Goal: Obtain resource: Obtain resource

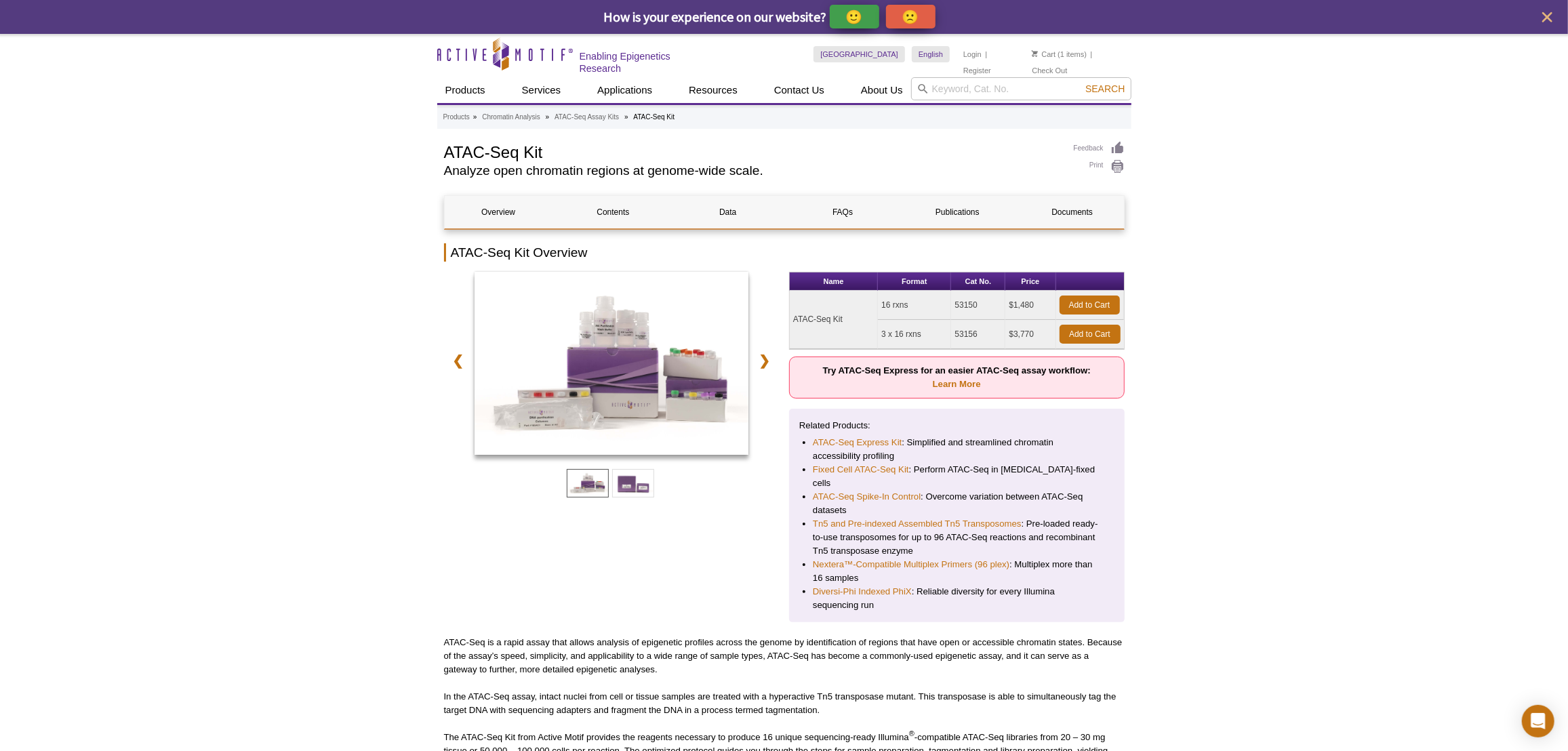
click at [924, 88] on icon at bounding box center [922, 89] width 9 height 9
click at [934, 85] on input "search" at bounding box center [1021, 89] width 220 height 23
paste input "53170"
click at [982, 105] on li "53170 - CUT&Tag-IT™ Assay Kit - Tissue" at bounding box center [996, 108] width 169 height 19
type input "53170 - CUT&Tag-IT™ Assay Kit - Tissue"
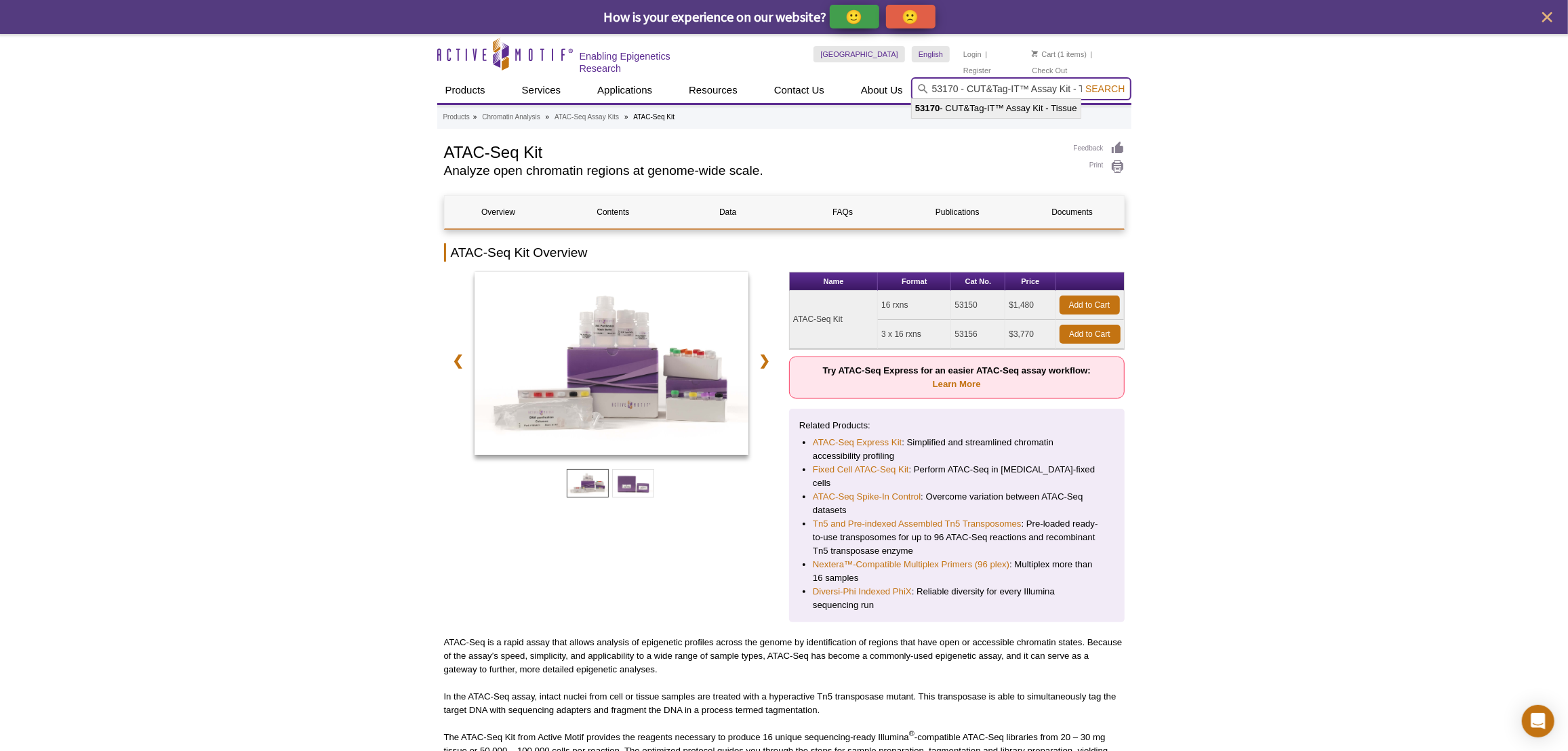
scroll to position [0, 24]
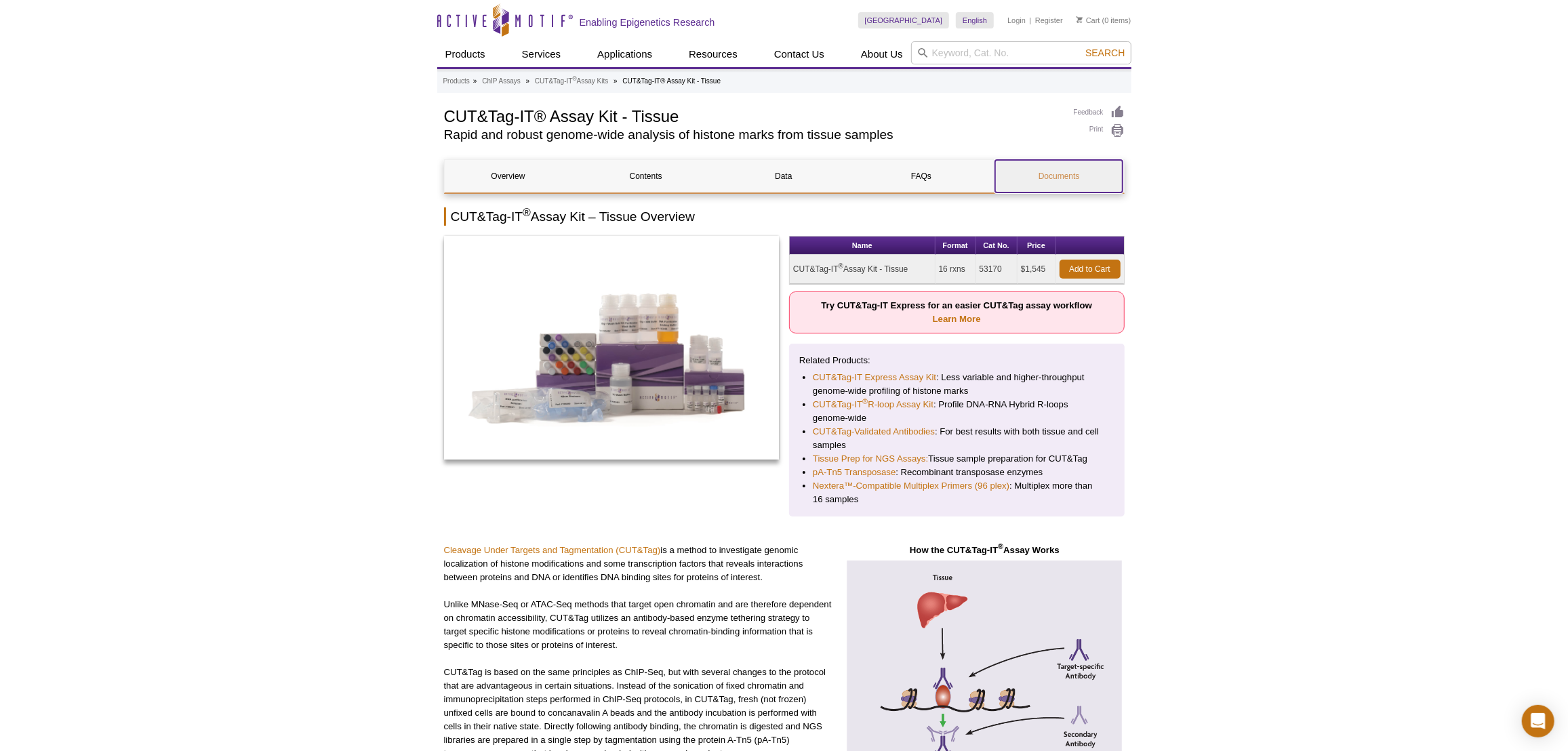
click at [1048, 174] on link "Documents" at bounding box center [1059, 176] width 128 height 32
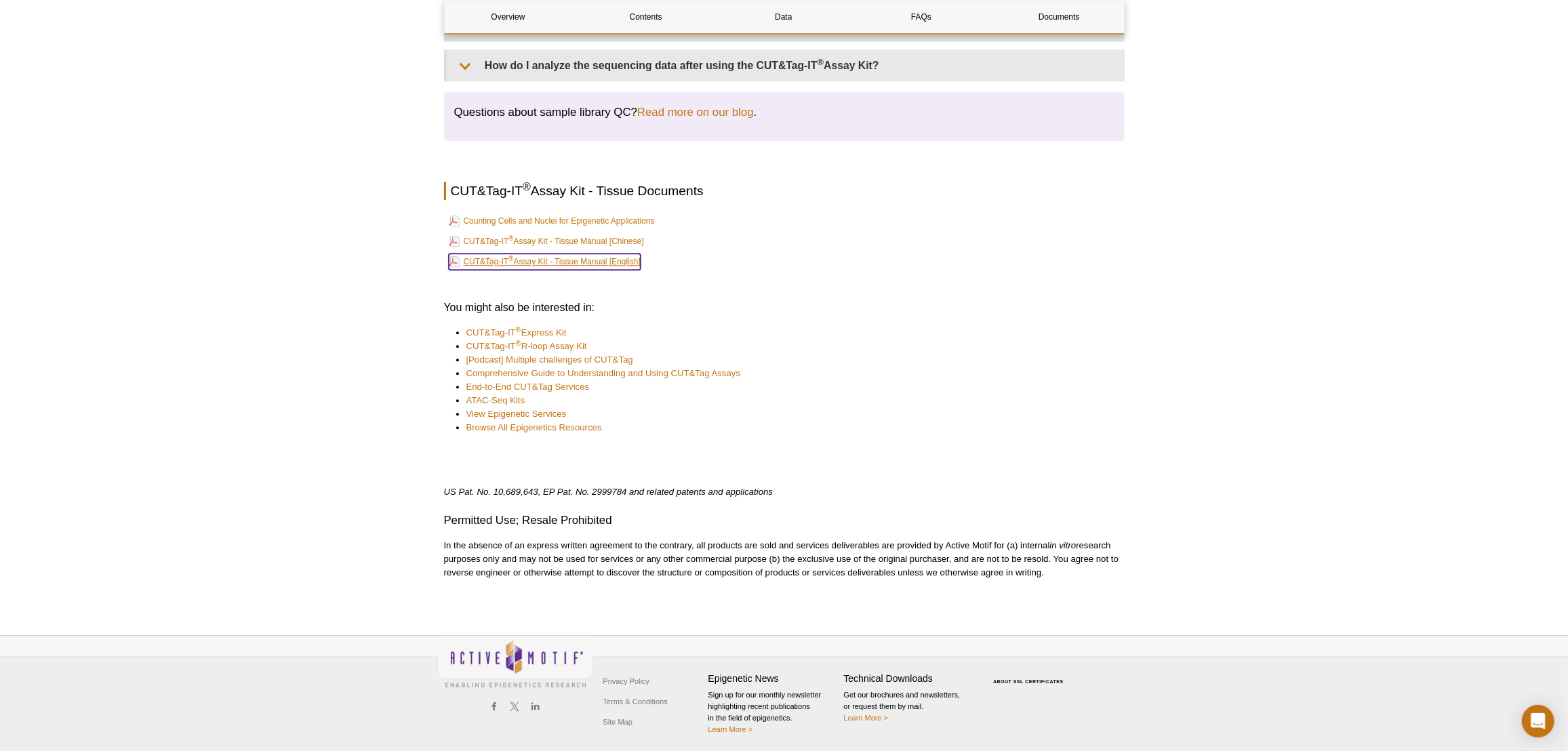
click at [610, 255] on link "CUT&Tag-IT ® Assay Kit - Tissue Manual [English]" at bounding box center [544, 262] width 191 height 17
